Goal: Transaction & Acquisition: Book appointment/travel/reservation

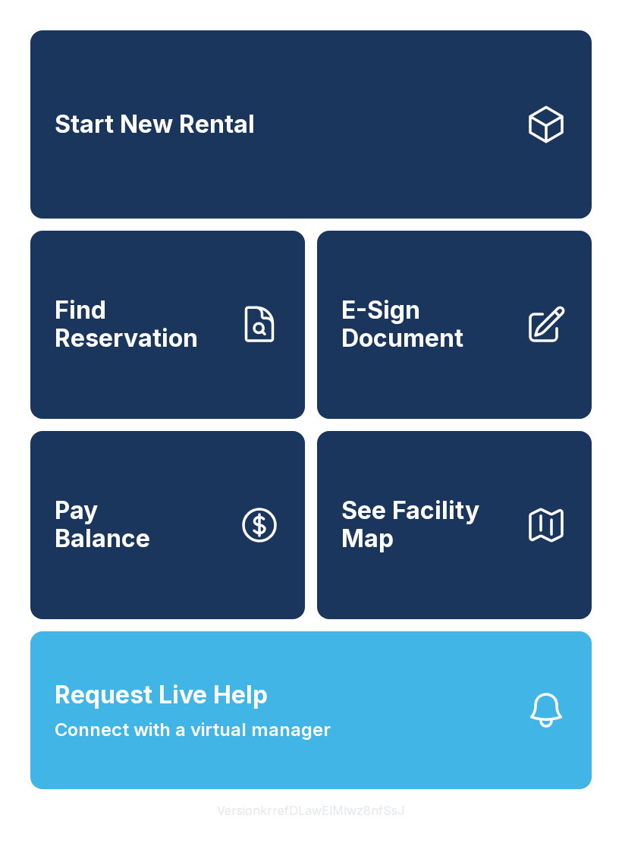
click at [348, 146] on link "Start New Rental" at bounding box center [311, 124] width 562 height 188
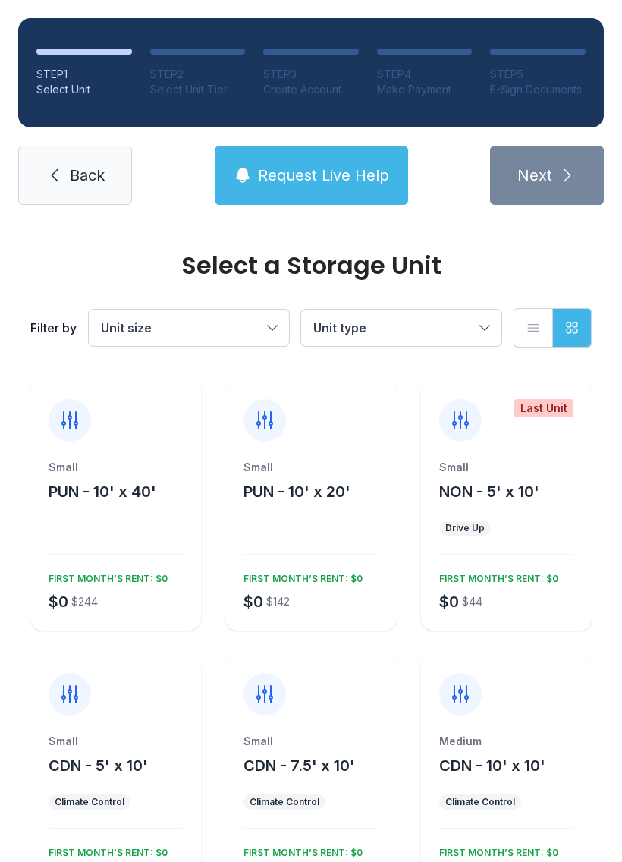
click at [107, 518] on div "Small PUN - 10' x 40' $0 $244 FIRST MONTH’S RENT: $0" at bounding box center [115, 545] width 171 height 171
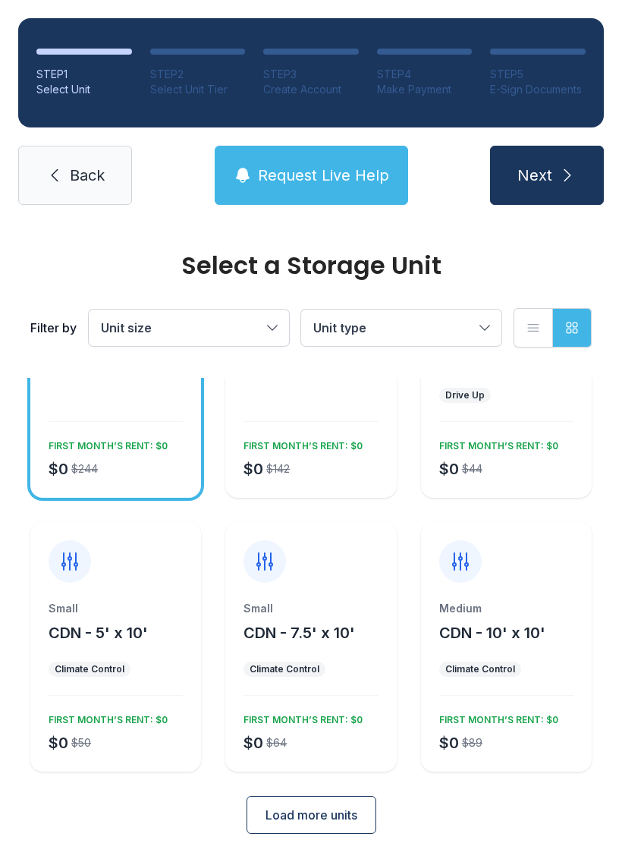
scroll to position [132, 0]
click at [128, 712] on div "FIRST MONTH’S RENT: $0" at bounding box center [105, 718] width 125 height 18
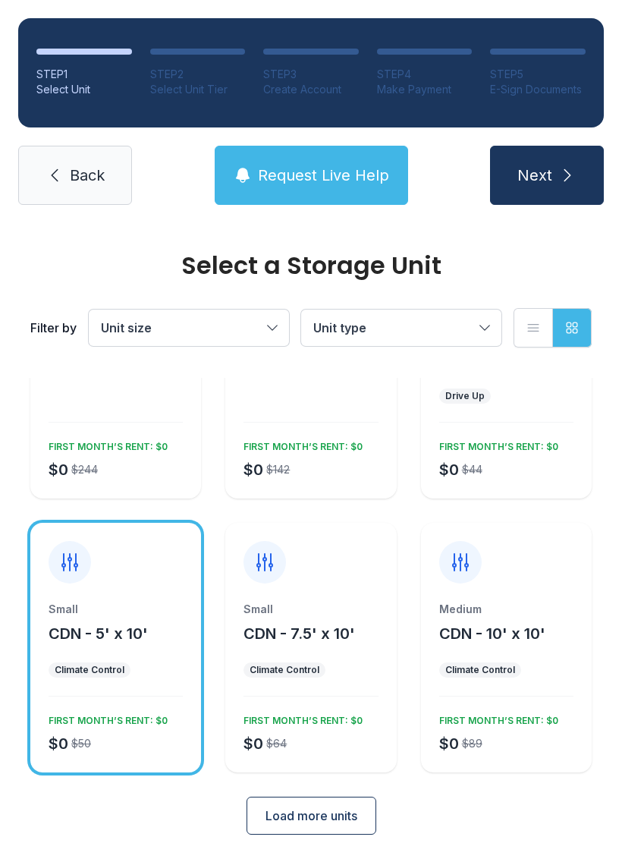
click at [325, 821] on span "Load more units" at bounding box center [312, 816] width 92 height 18
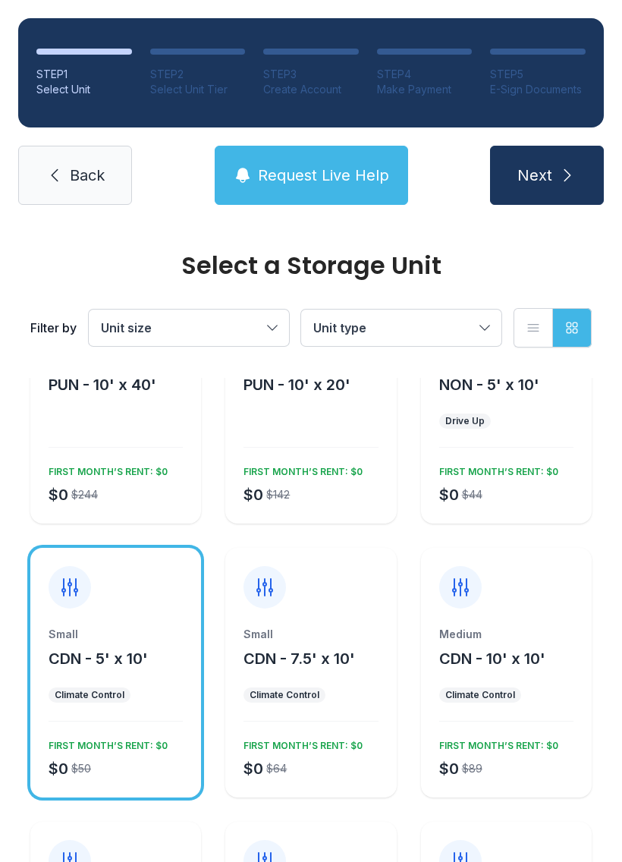
scroll to position [113, 0]
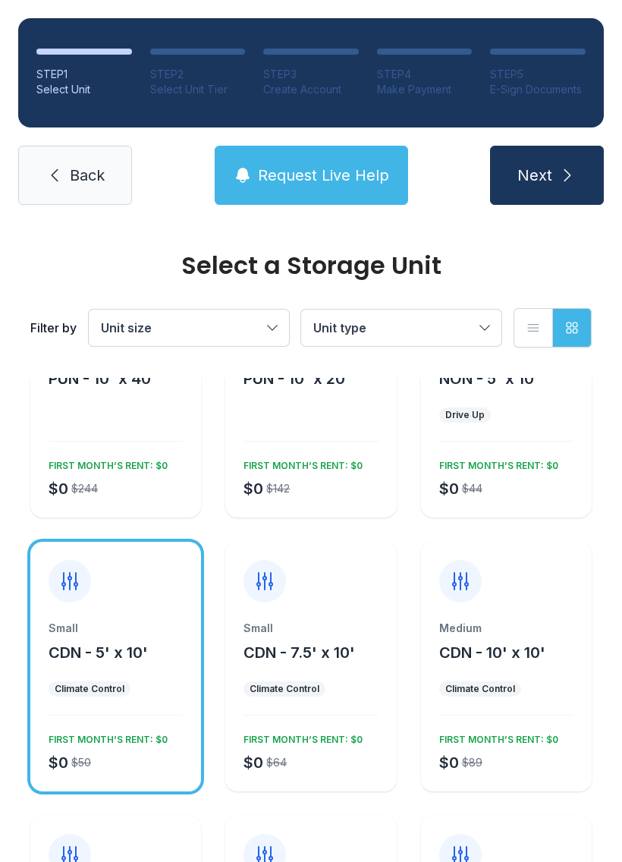
click at [574, 159] on button "Next" at bounding box center [547, 175] width 114 height 59
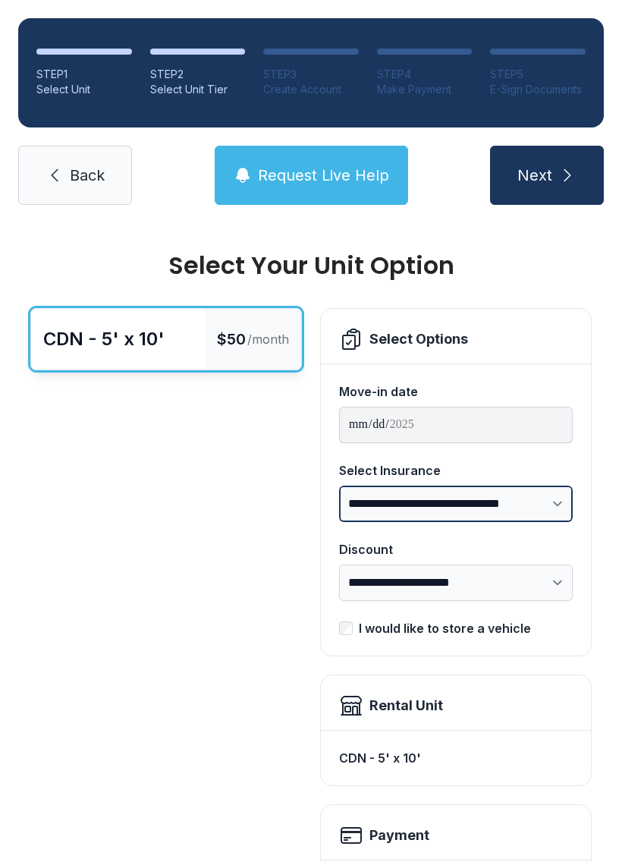
click at [537, 509] on select "**********" at bounding box center [456, 504] width 234 height 36
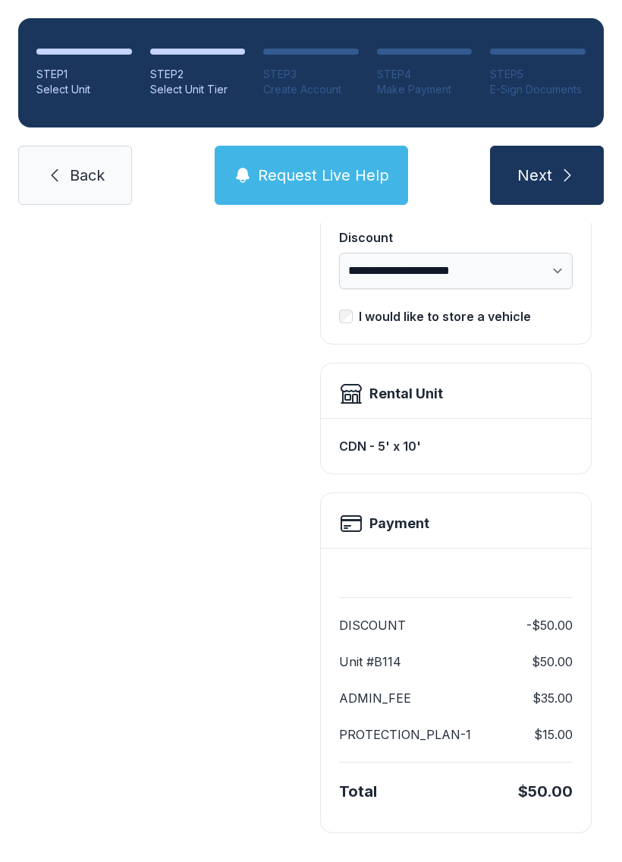
scroll to position [310, 0]
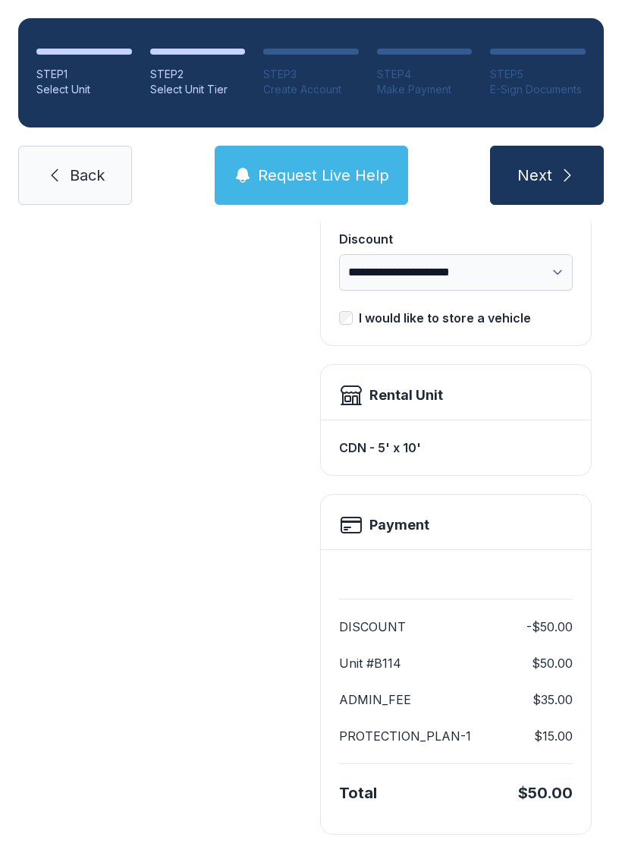
click at [563, 166] on icon "submit" at bounding box center [568, 175] width 18 height 18
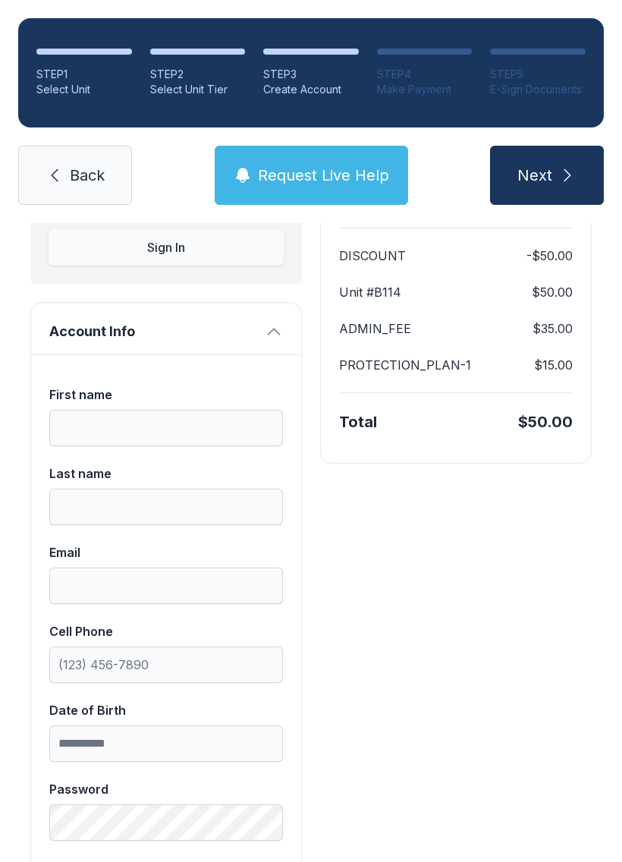
scroll to position [189, 0]
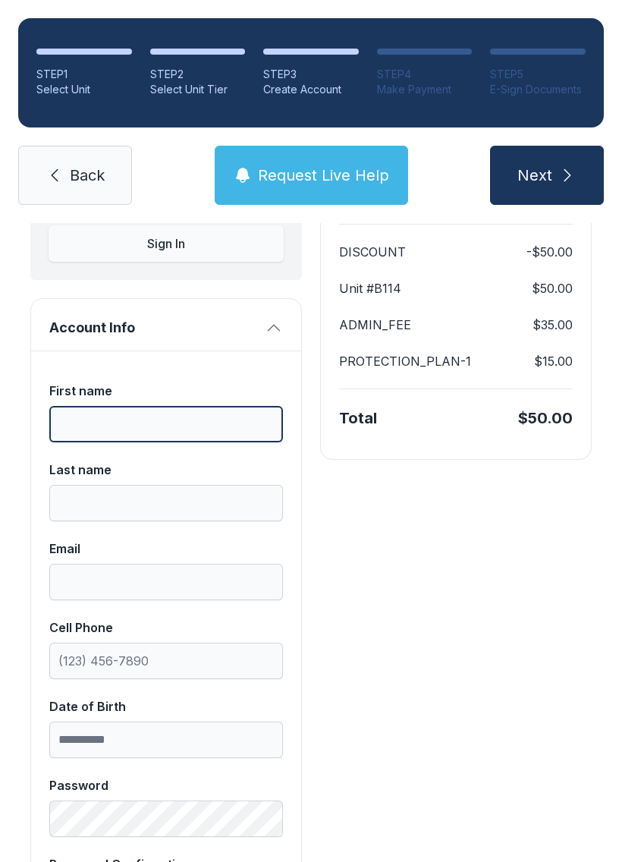
click at [222, 416] on input "First name" at bounding box center [166, 424] width 234 height 36
type input "*****"
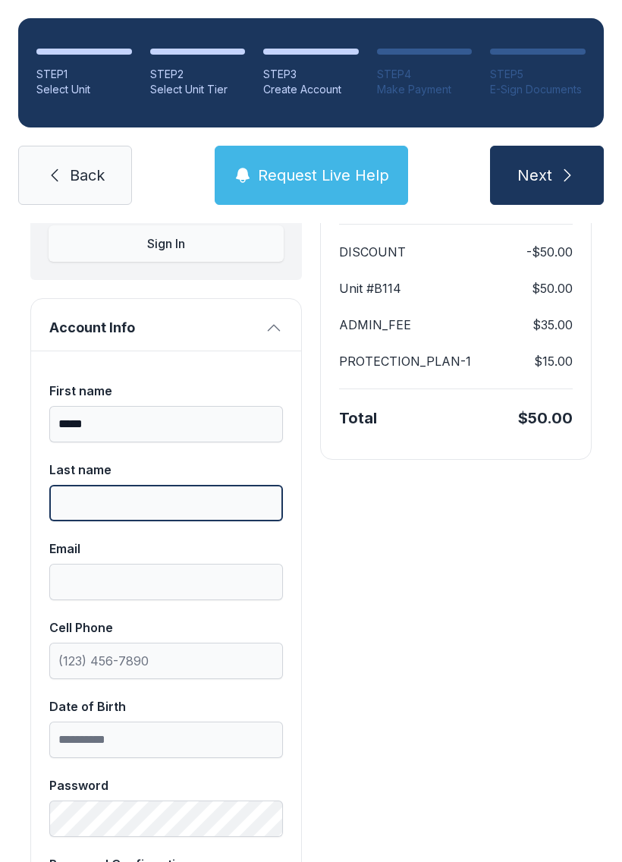
click at [204, 506] on input "Last name" at bounding box center [166, 503] width 234 height 36
type input "**********"
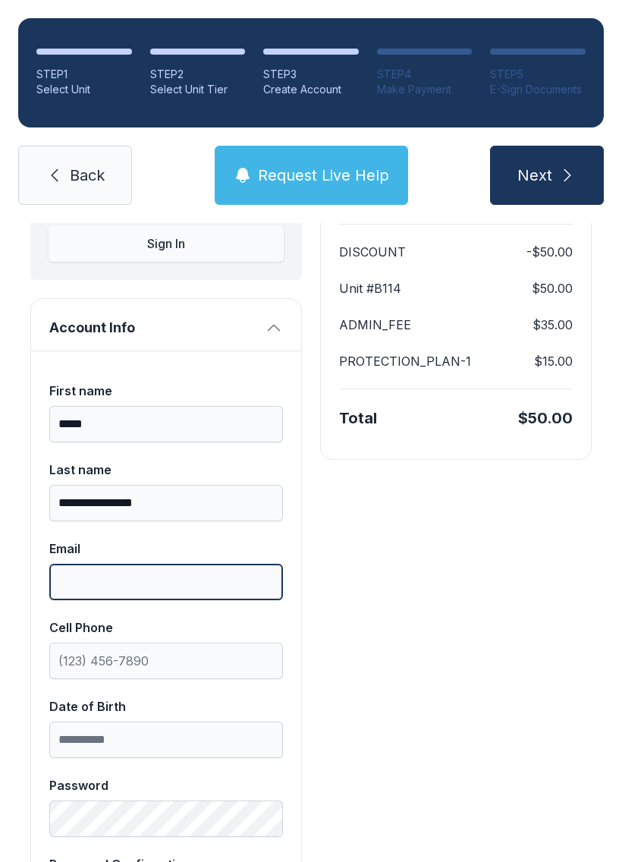
click at [228, 576] on input "Email" at bounding box center [166, 582] width 234 height 36
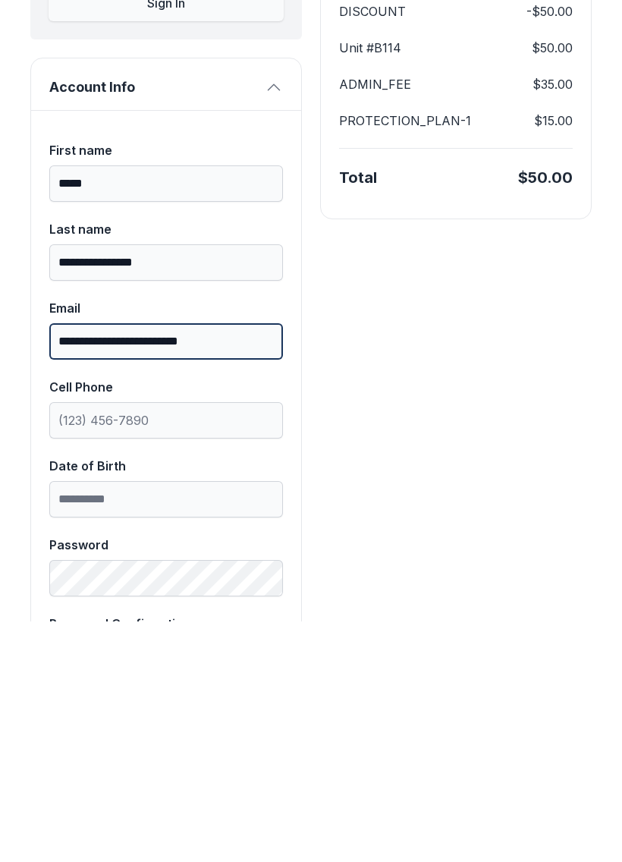
type input "**********"
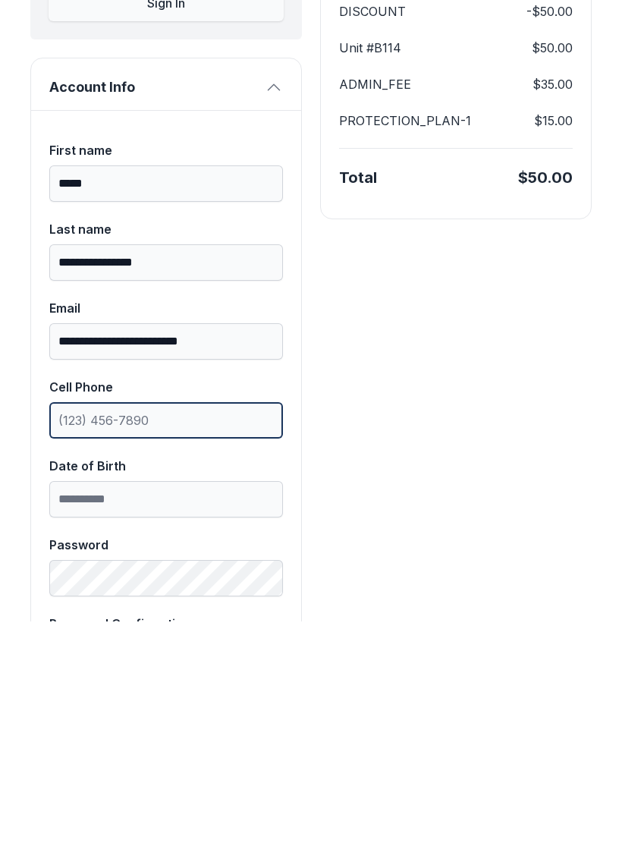
click at [203, 643] on input "Cell Phone" at bounding box center [166, 661] width 234 height 36
type input "[PHONE_NUMBER]"
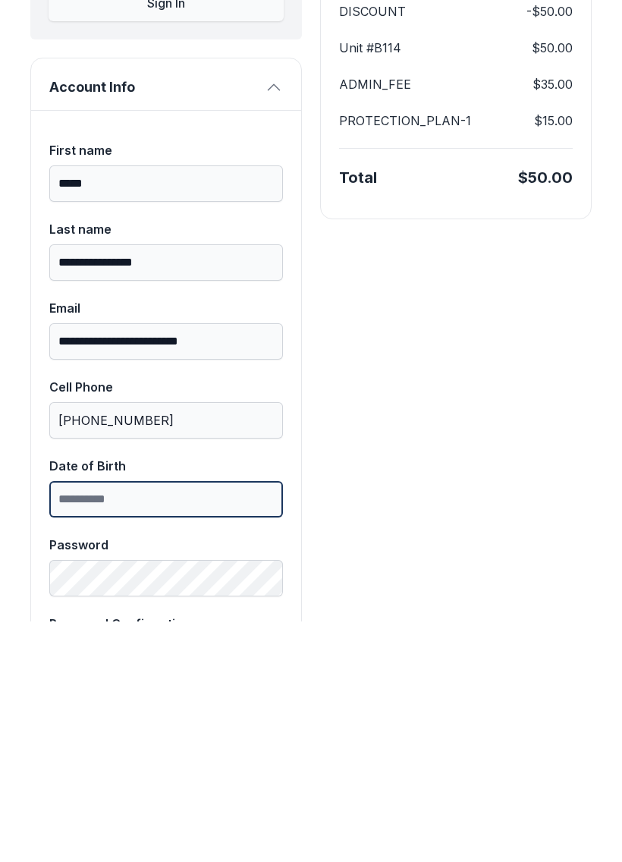
click at [201, 722] on input "Date of Birth" at bounding box center [166, 740] width 234 height 36
type input "**********"
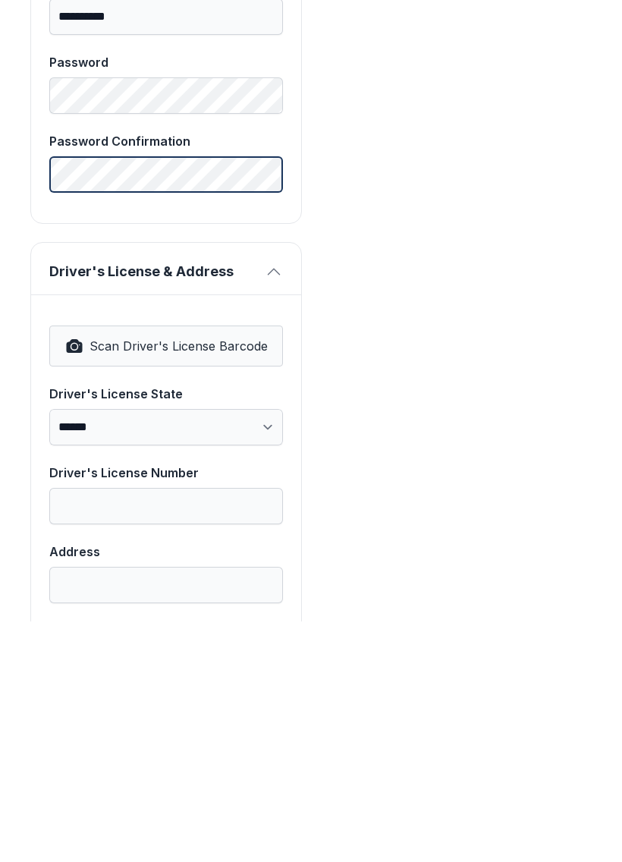
scroll to position [674, 0]
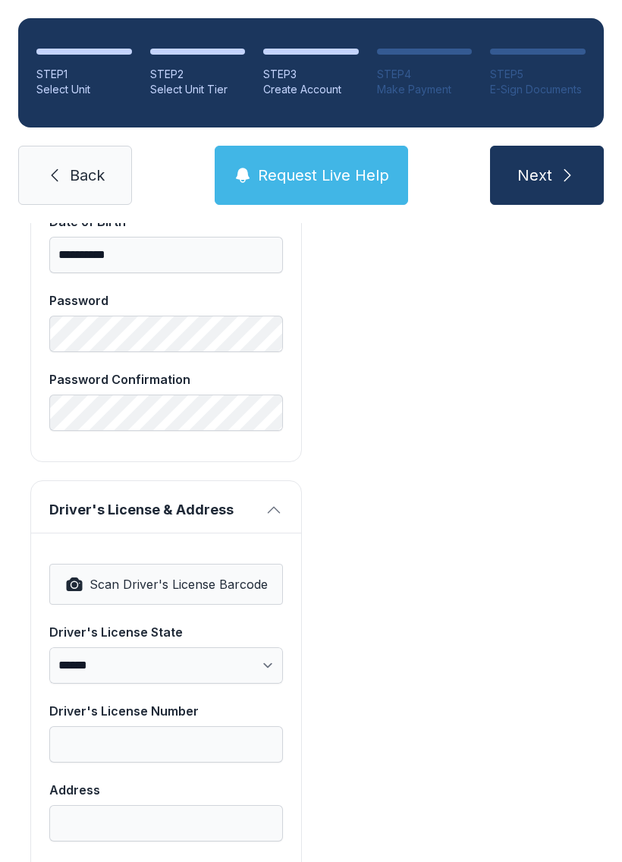
click at [65, 153] on link "Back" at bounding box center [75, 175] width 114 height 59
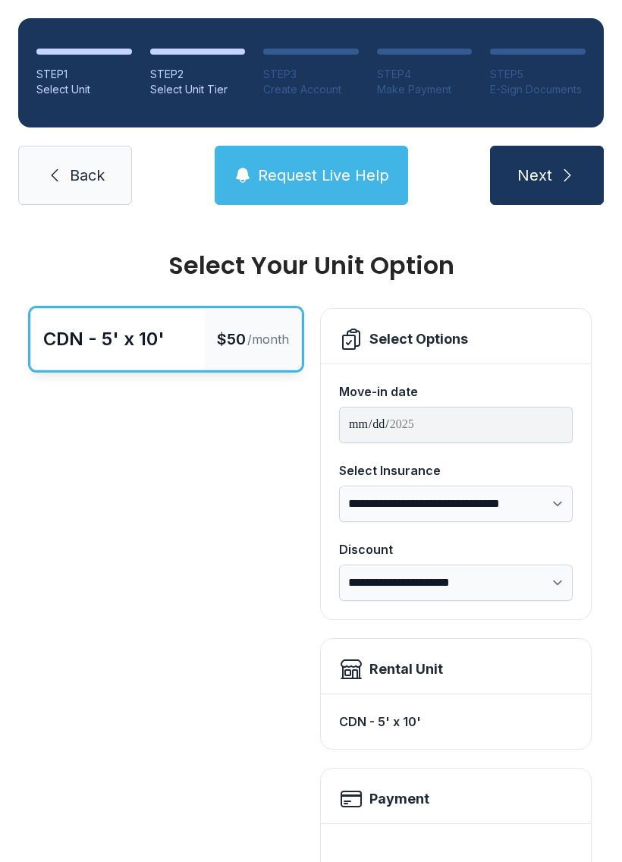
click at [65, 142] on div "STEP 1 Select Unit STEP 2 Select Unit Tier STEP 3 Create Account STEP 4 Make Pa…" at bounding box center [311, 111] width 622 height 223
click at [65, 141] on div "STEP 1 Select Unit STEP 2 Select Unit Tier STEP 3 Create Account STEP 4 Make Pa…" at bounding box center [311, 111] width 622 height 223
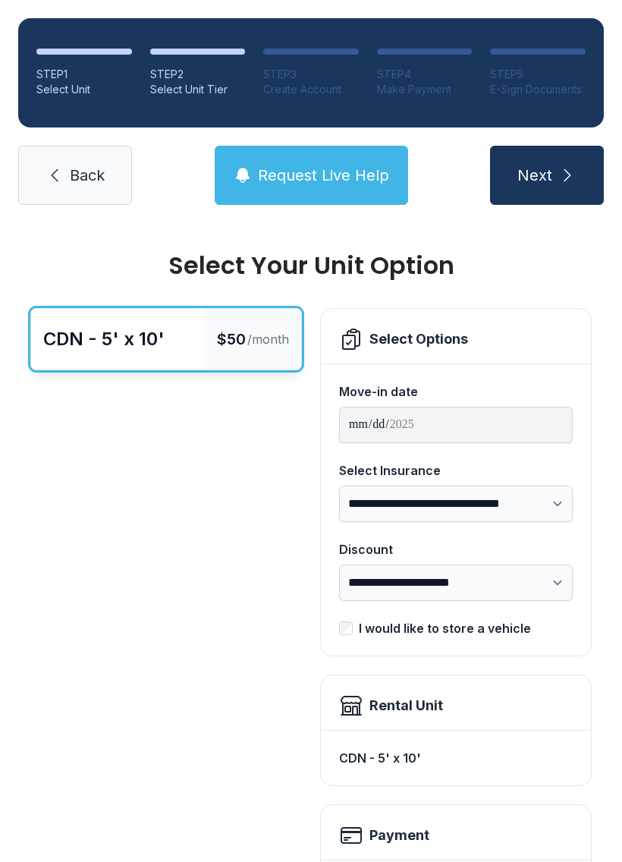
click at [68, 158] on link "Back" at bounding box center [75, 175] width 114 height 59
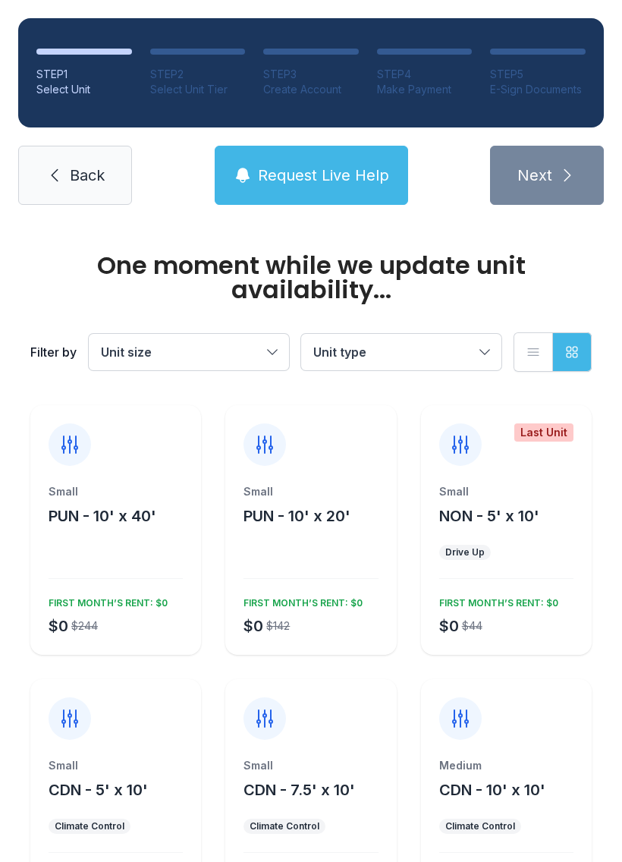
click at [82, 187] on link "Back" at bounding box center [75, 175] width 114 height 59
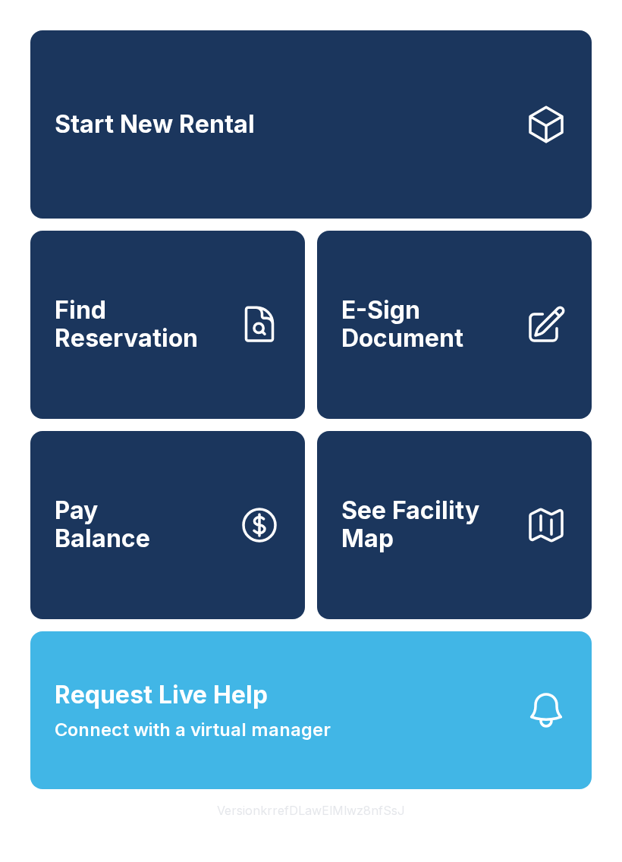
click at [69, 192] on link "Start New Rental" at bounding box center [311, 124] width 562 height 188
